Goal: Task Accomplishment & Management: Complete application form

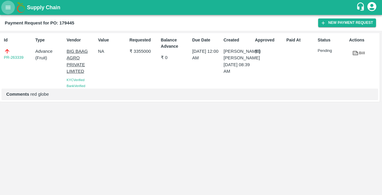
click at [7, 5] on icon "open drawer" at bounding box center [8, 7] width 7 height 7
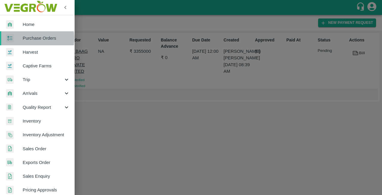
click at [23, 38] on span "Purchase Orders" at bounding box center [46, 38] width 47 height 7
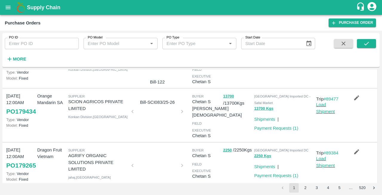
scroll to position [38, 0]
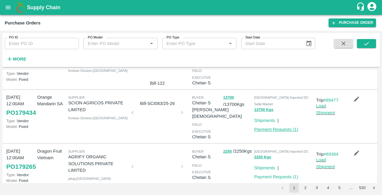
click at [274, 130] on link "Payment Requests ( 1 )" at bounding box center [276, 129] width 44 height 5
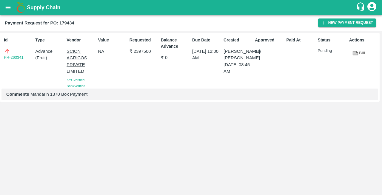
click at [10, 59] on link "PR-263341" at bounding box center [14, 58] width 20 height 6
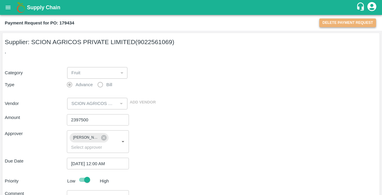
click at [340, 22] on button "Delete Payment Request" at bounding box center [348, 23] width 57 height 9
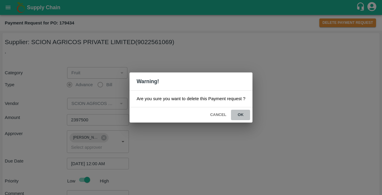
click at [241, 113] on button "ok" at bounding box center [240, 115] width 19 height 10
click at [240, 116] on button "ok" at bounding box center [240, 115] width 19 height 10
click at [217, 113] on button "Cancel" at bounding box center [218, 115] width 21 height 10
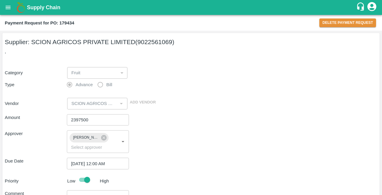
click at [221, 120] on div "Amount 2397500 ​" at bounding box center [191, 119] width 373 height 11
click at [8, 8] on icon "open drawer" at bounding box center [8, 7] width 7 height 7
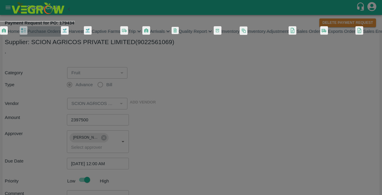
click at [28, 34] on span "Purchase Orders" at bounding box center [43, 31] width 33 height 5
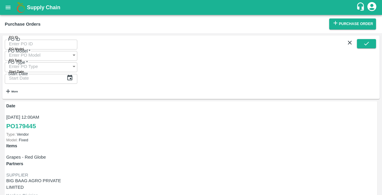
scroll to position [45, 0]
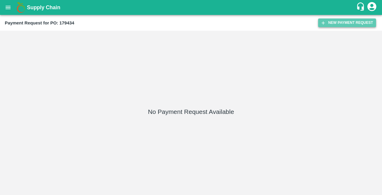
click at [339, 23] on button "New Payment Request" at bounding box center [347, 23] width 58 height 9
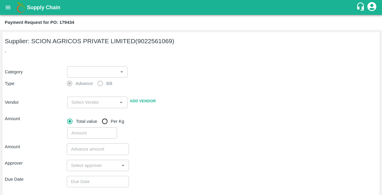
click at [86, 73] on body "Supply Chain Payment Request for PO: 179434 Supplier: SCION AGRICOS PRIVATE LIM…" at bounding box center [191, 97] width 382 height 195
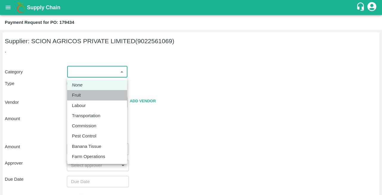
click at [82, 95] on div "Fruit" at bounding box center [78, 95] width 12 height 7
type input "1"
type input "SCION AGRICOS PRIVATE LIMITED - 9022561069(Supplier)"
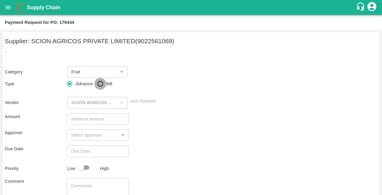
click at [100, 86] on input "Bill" at bounding box center [100, 84] width 12 height 12
radio input "true"
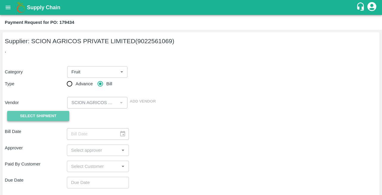
click at [51, 115] on span "Select Shipment" at bounding box center [38, 116] width 36 height 7
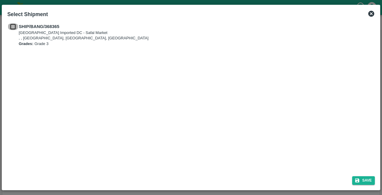
click at [13, 27] on input "checkbox" at bounding box center [12, 26] width 11 height 7
checkbox input "true"
click at [364, 182] on button "Save" at bounding box center [363, 181] width 23 height 9
type input "05/10/2025"
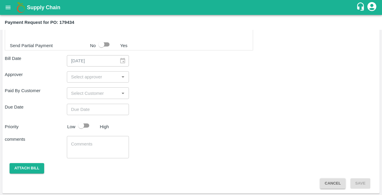
scroll to position [154, 0]
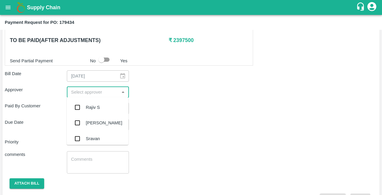
click at [99, 94] on input "input" at bounding box center [93, 92] width 49 height 8
type input "m"
type input "nee"
click at [89, 138] on div "[PERSON_NAME][DEMOGRAPHIC_DATA]" at bounding box center [111, 139] width 50 height 13
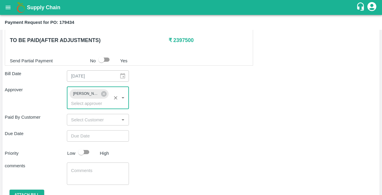
type input "DD/MM/YYYY hh:mm aa"
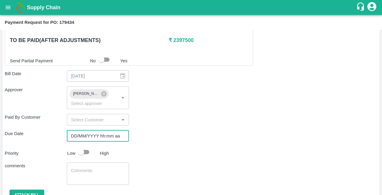
click at [82, 136] on input "DD/MM/YYYY hh:mm aa" at bounding box center [96, 136] width 58 height 11
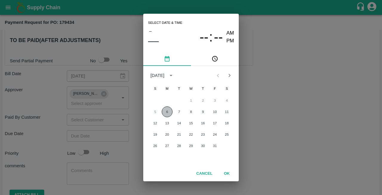
click at [166, 113] on button "6" at bounding box center [167, 112] width 11 height 11
type input "06/10/2025 12:00 AM"
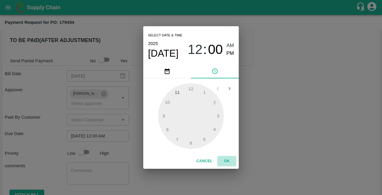
click at [227, 159] on button "OK" at bounding box center [226, 161] width 19 height 10
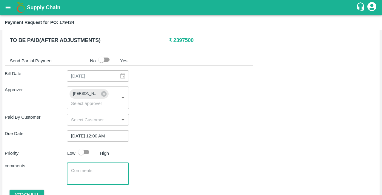
click at [84, 168] on textarea at bounding box center [98, 174] width 54 height 13
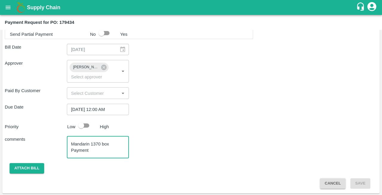
type textarea "Mandarin 1370 box Payment"
click at [86, 125] on input "checkbox" at bounding box center [81, 125] width 34 height 11
checkbox input "true"
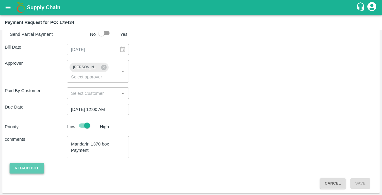
click at [22, 167] on button "Attach bill" at bounding box center [27, 168] width 35 height 10
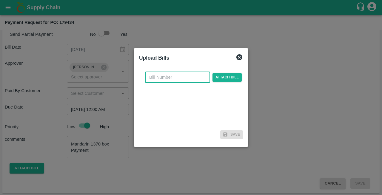
click at [169, 82] on input "text" at bounding box center [177, 77] width 65 height 11
type input "SCI083/25-26"
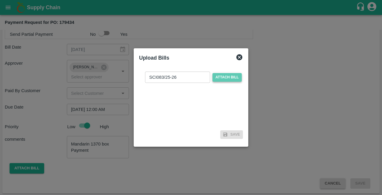
click at [229, 77] on span "Attach bill" at bounding box center [227, 77] width 29 height 9
click at [0, 0] on input "Attach bill" at bounding box center [0, 0] width 0 height 0
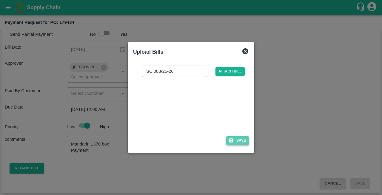
click at [241, 142] on button "Save" at bounding box center [237, 140] width 23 height 9
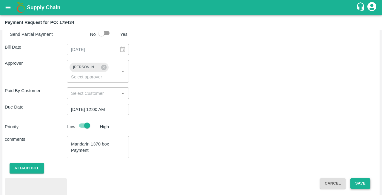
click at [362, 186] on button "Save" at bounding box center [361, 184] width 20 height 10
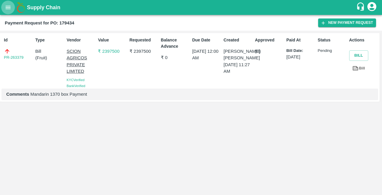
click at [7, 6] on icon "open drawer" at bounding box center [8, 7] width 5 height 3
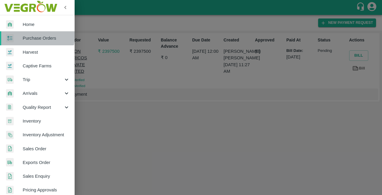
click at [31, 36] on span "Purchase Orders" at bounding box center [46, 38] width 47 height 7
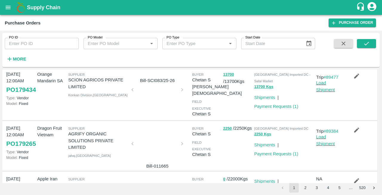
scroll to position [81, 0]
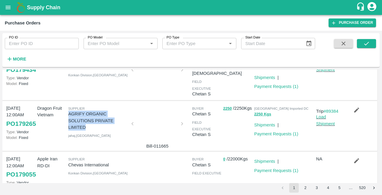
drag, startPoint x: 69, startPoint y: 118, endPoint x: 88, endPoint y: 131, distance: 23.2
click at [88, 131] on p "AGRIFY ORGANIC SOLUTIONS PRIVATE LIMITED" at bounding box center [98, 121] width 60 height 20
copy p "AGRIFY ORGANIC SOLUTIONS PRIVATE LIMITED"
click at [275, 136] on link "Payment Requests ( 1 )" at bounding box center [276, 134] width 44 height 5
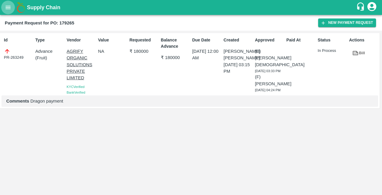
click at [8, 9] on icon "open drawer" at bounding box center [8, 7] width 7 height 7
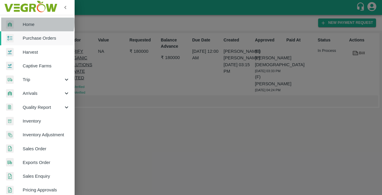
click at [30, 22] on span "Home" at bounding box center [46, 24] width 47 height 7
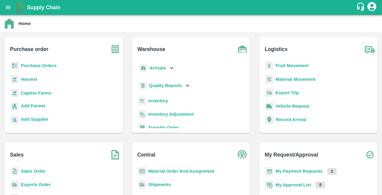
click at [35, 67] on b "Purchase Orders" at bounding box center [39, 65] width 36 height 5
